Goal: Register for event/course

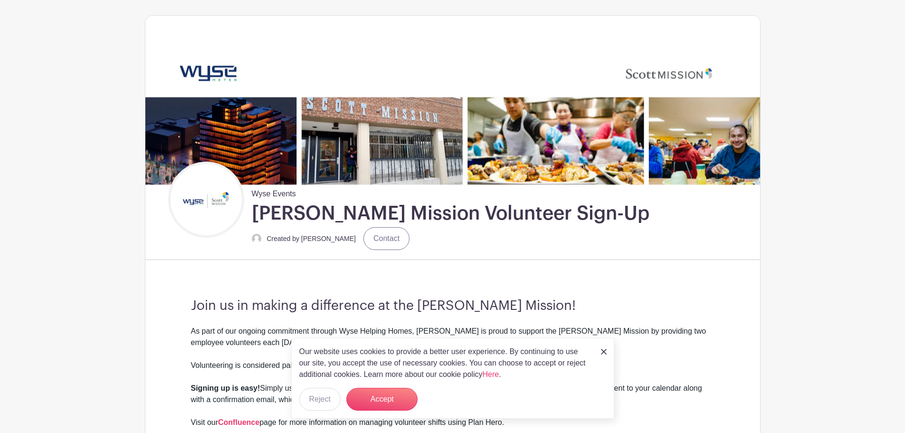
scroll to position [48, 0]
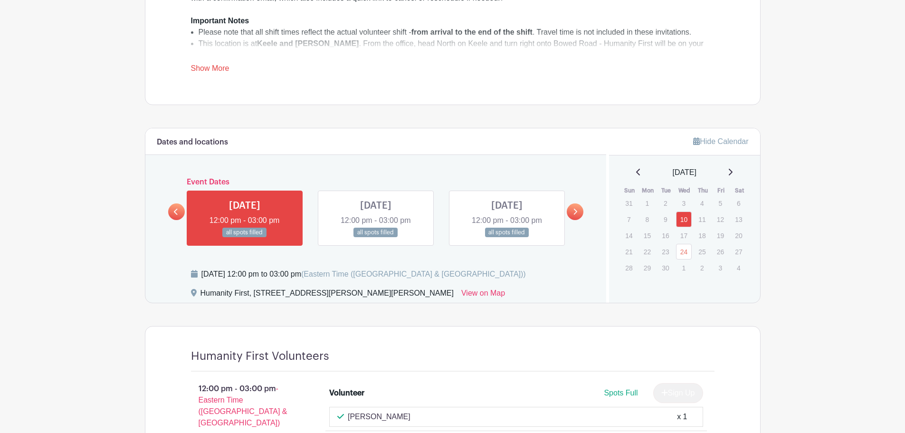
scroll to position [475, 0]
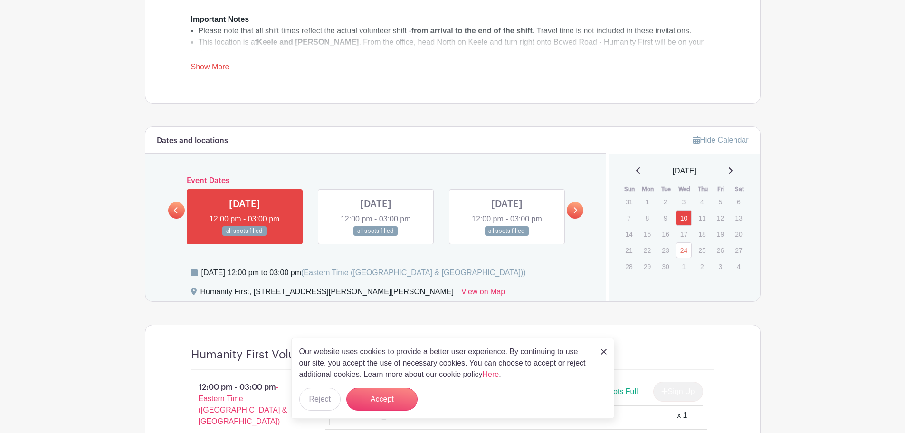
click at [577, 205] on link at bounding box center [575, 210] width 17 height 17
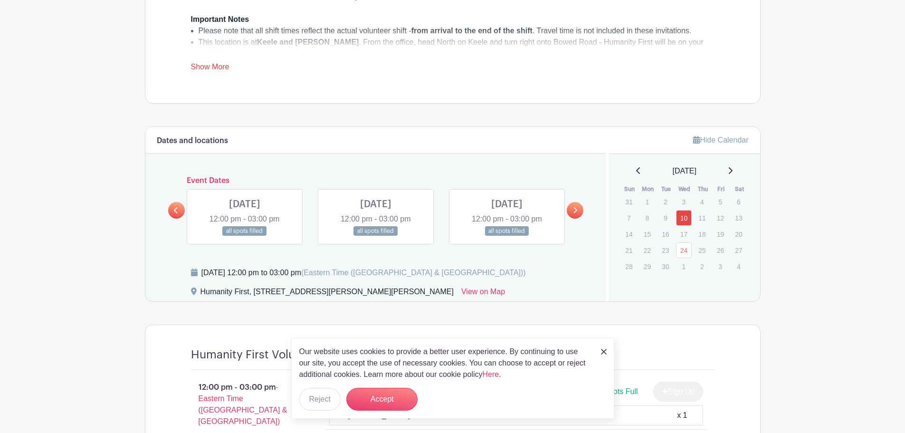
click at [577, 205] on link at bounding box center [575, 210] width 17 height 17
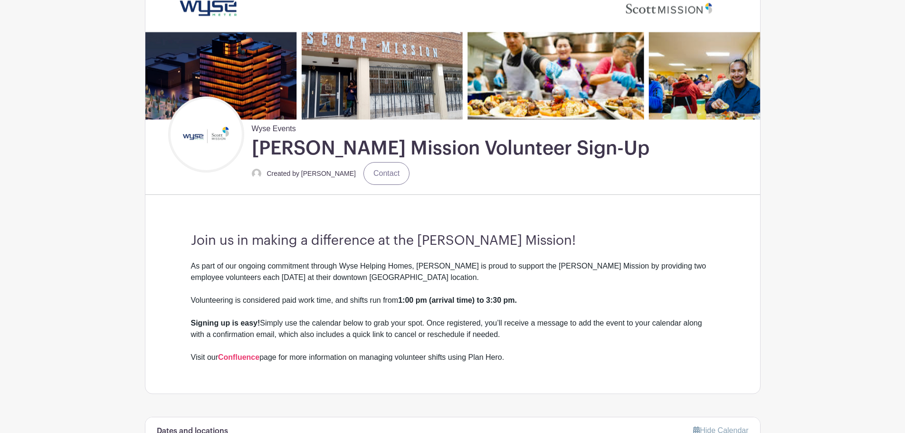
scroll to position [333, 0]
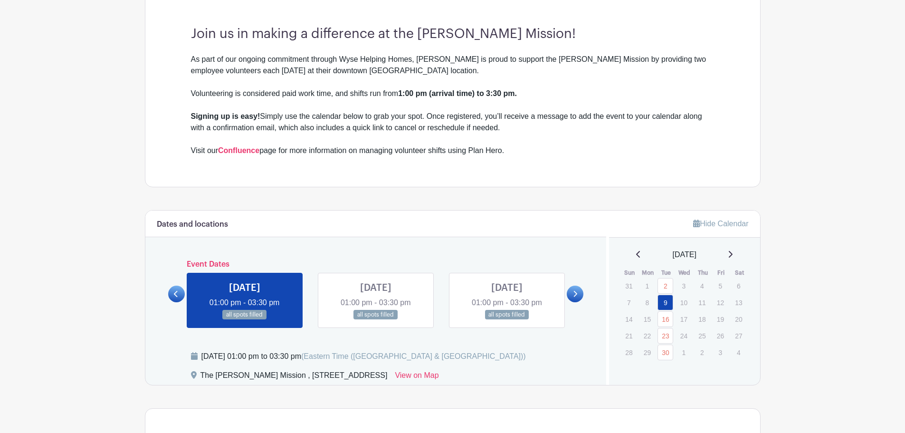
click at [573, 290] on icon at bounding box center [575, 293] width 4 height 7
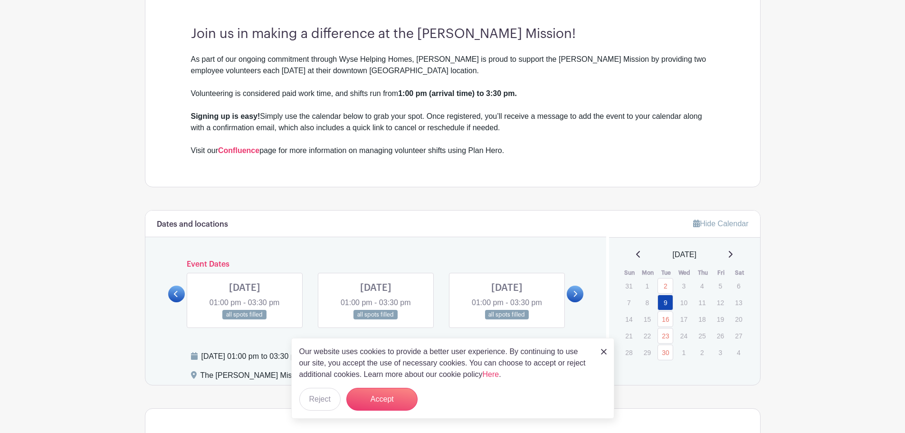
click at [573, 290] on icon at bounding box center [575, 293] width 4 height 7
click at [602, 352] on img at bounding box center [604, 352] width 6 height 6
